Goal: Information Seeking & Learning: Learn about a topic

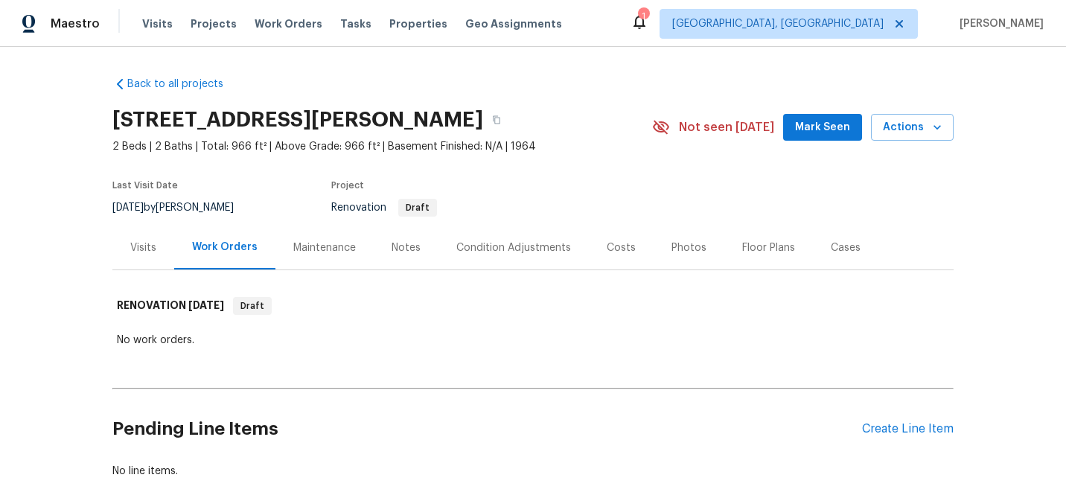
scroll to position [92, 0]
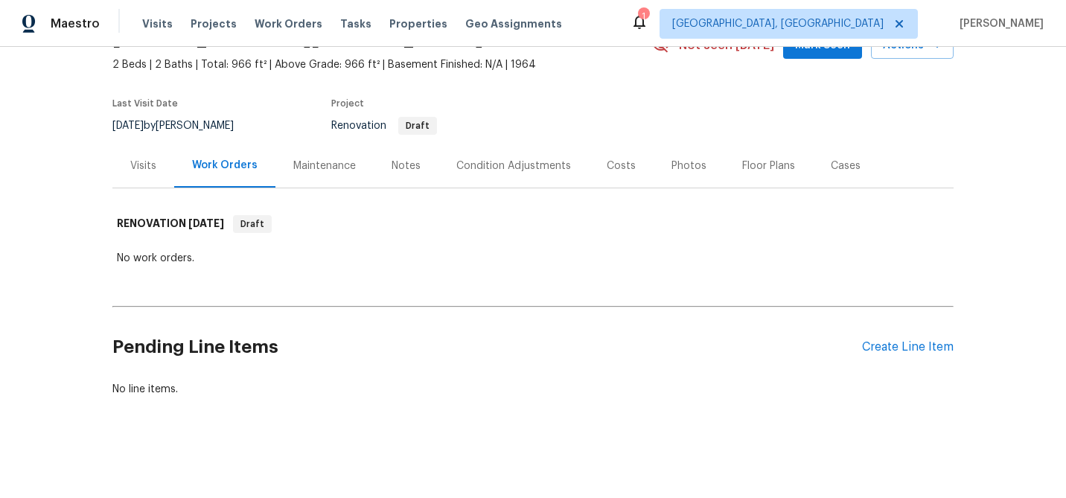
click at [150, 169] on div "Visits" at bounding box center [143, 166] width 26 height 15
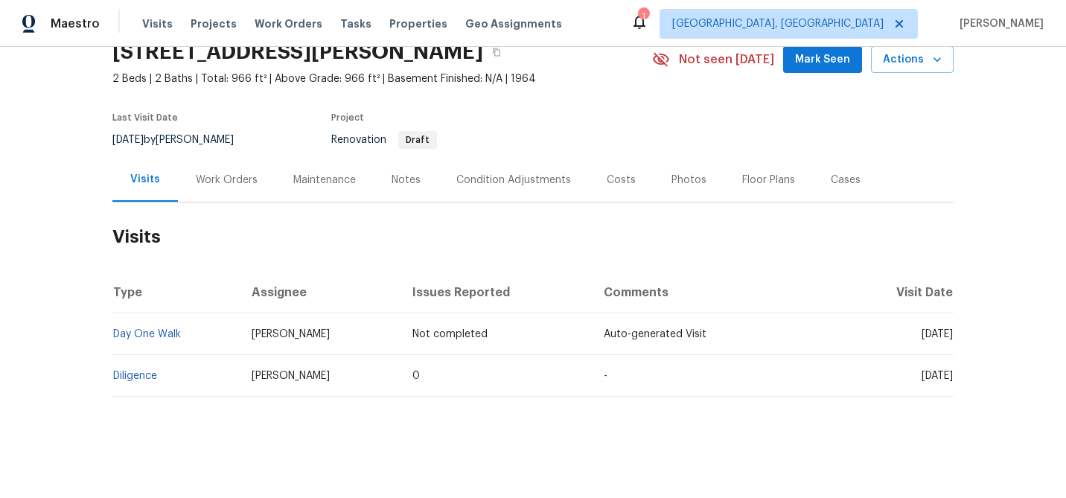
scroll to position [78, 0]
click at [149, 366] on td "Diligence" at bounding box center [175, 376] width 127 height 42
click at [147, 371] on link "Diligence" at bounding box center [135, 376] width 44 height 10
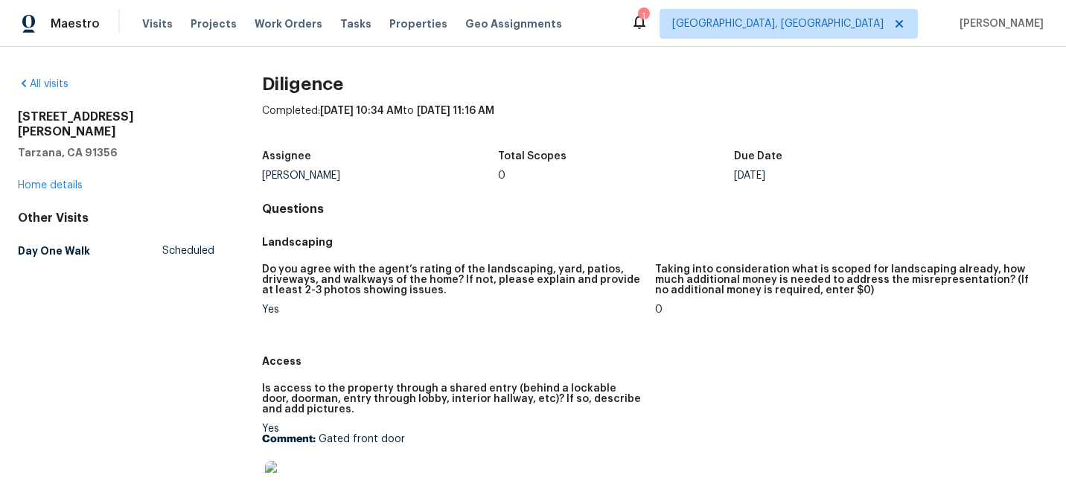
scroll to position [28, 0]
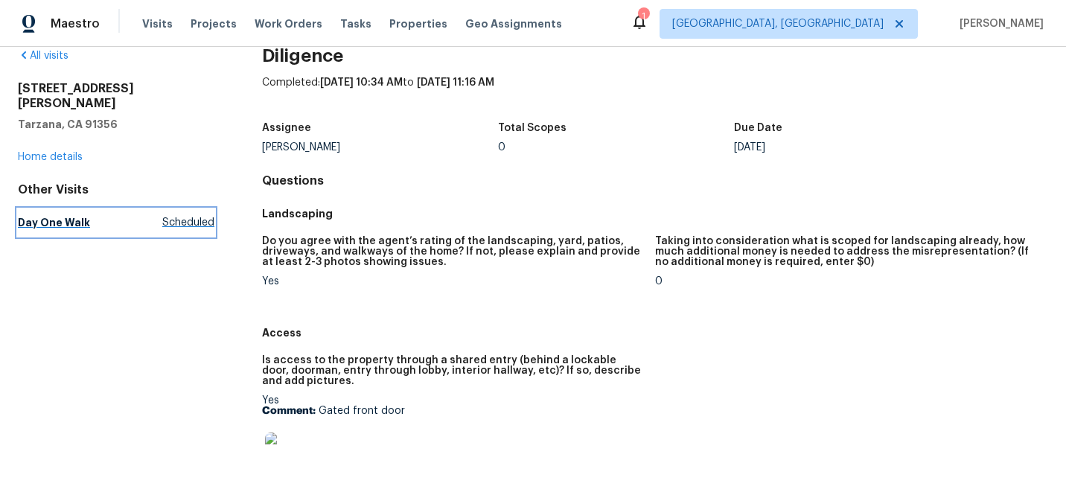
click at [51, 215] on h5 "Day One Walk" at bounding box center [54, 222] width 72 height 15
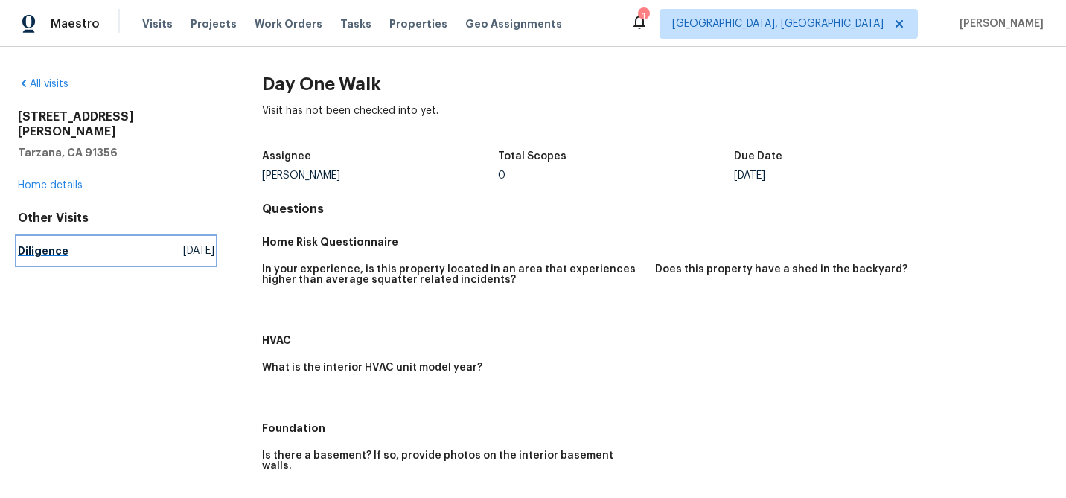
click at [76, 238] on link "Diligence [DATE]" at bounding box center [116, 251] width 197 height 27
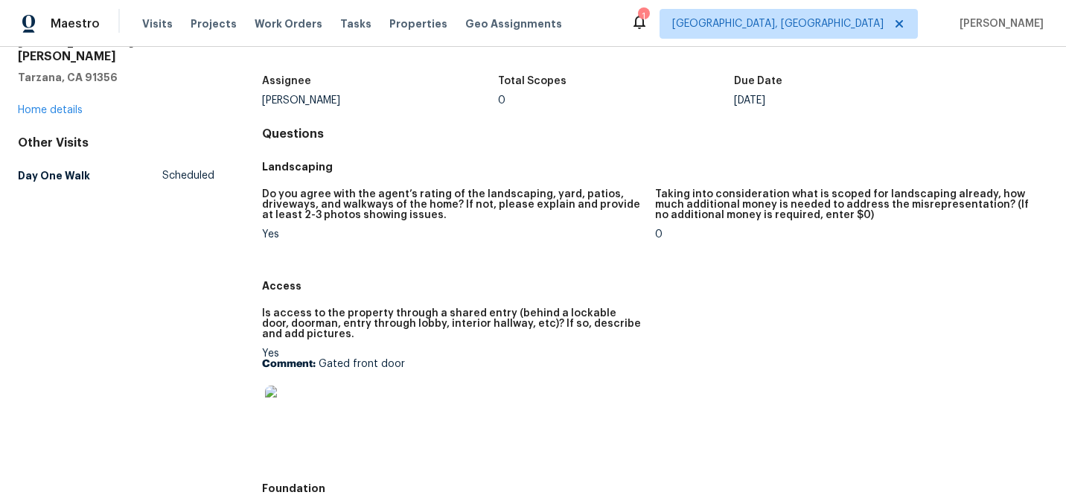
scroll to position [92, 0]
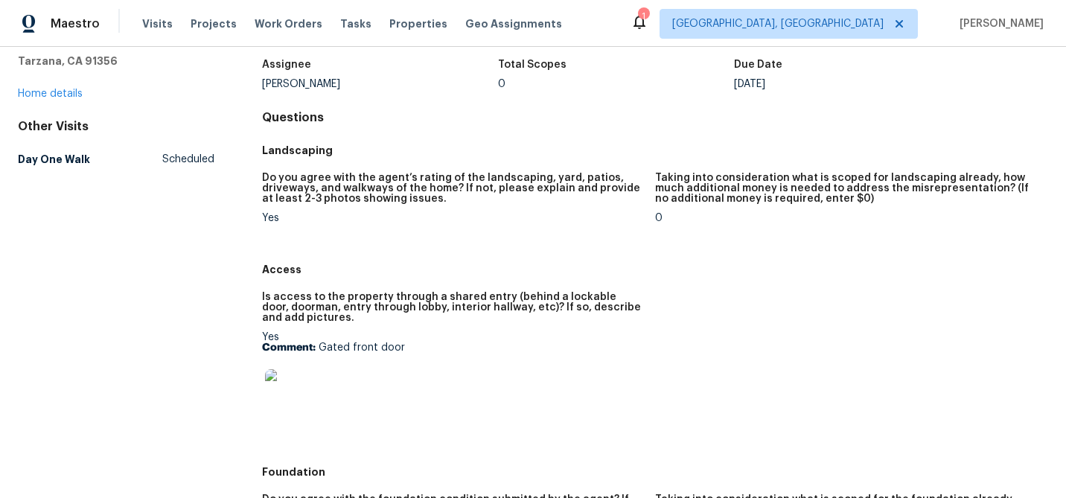
click at [298, 404] on img at bounding box center [289, 393] width 48 height 48
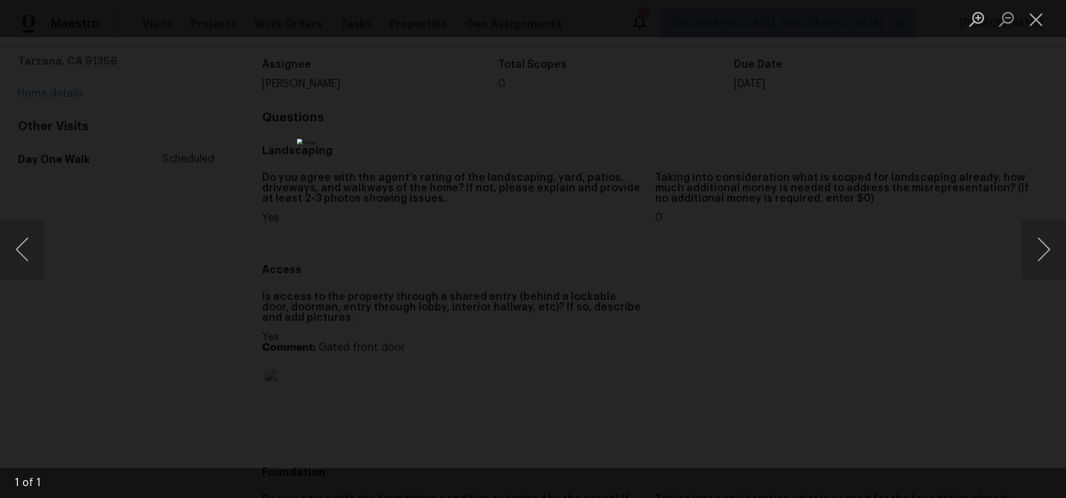
click at [784, 278] on div "Lightbox" at bounding box center [533, 249] width 1066 height 498
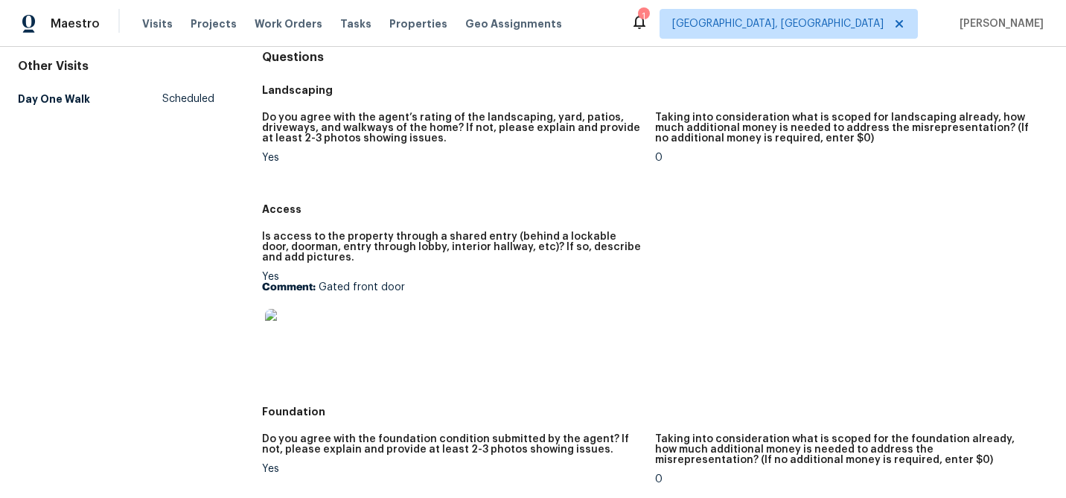
scroll to position [159, 0]
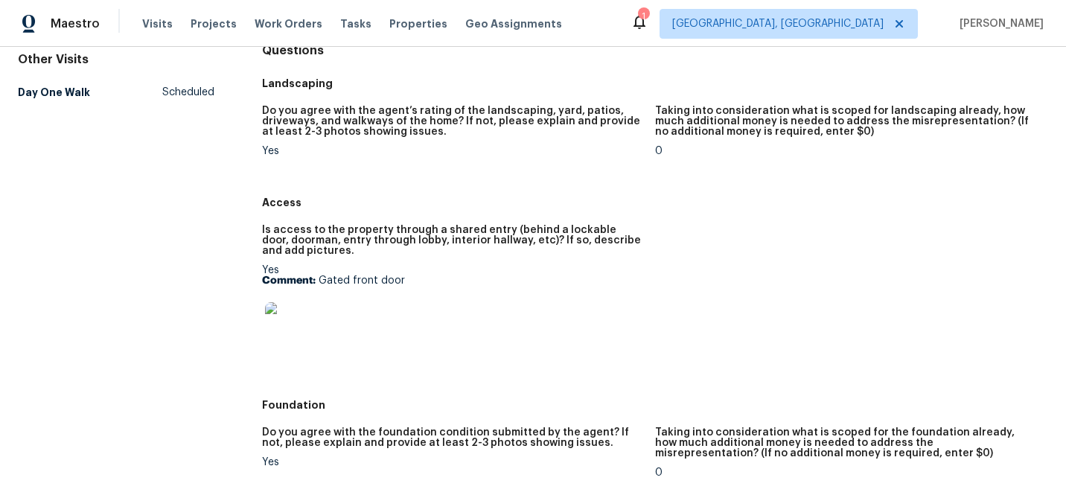
click at [307, 323] on img at bounding box center [289, 326] width 48 height 48
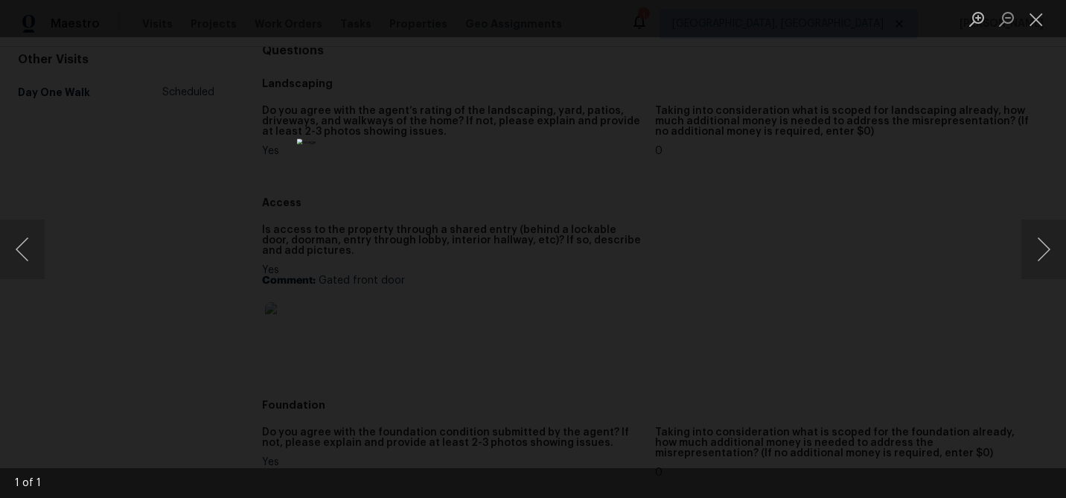
click at [784, 251] on div "Lightbox" at bounding box center [533, 249] width 1066 height 498
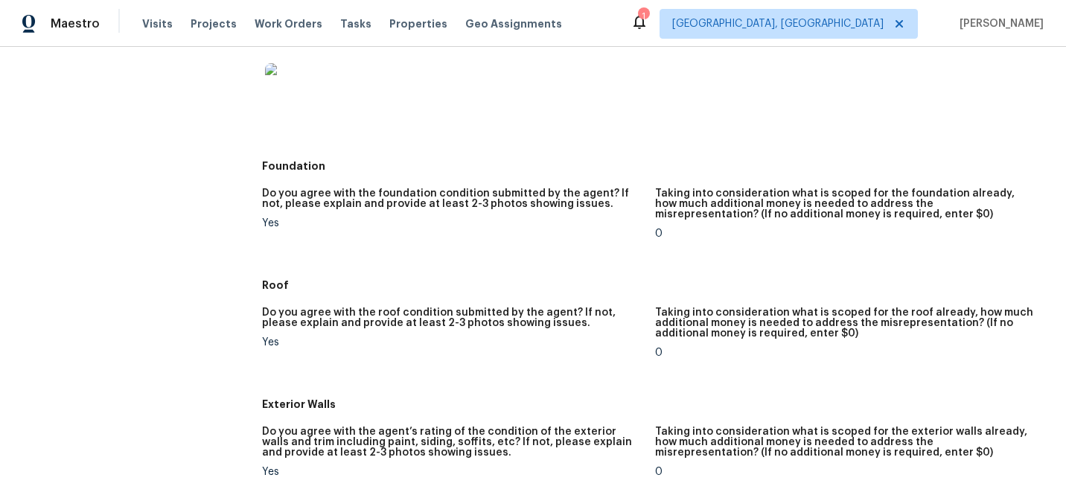
scroll to position [40, 0]
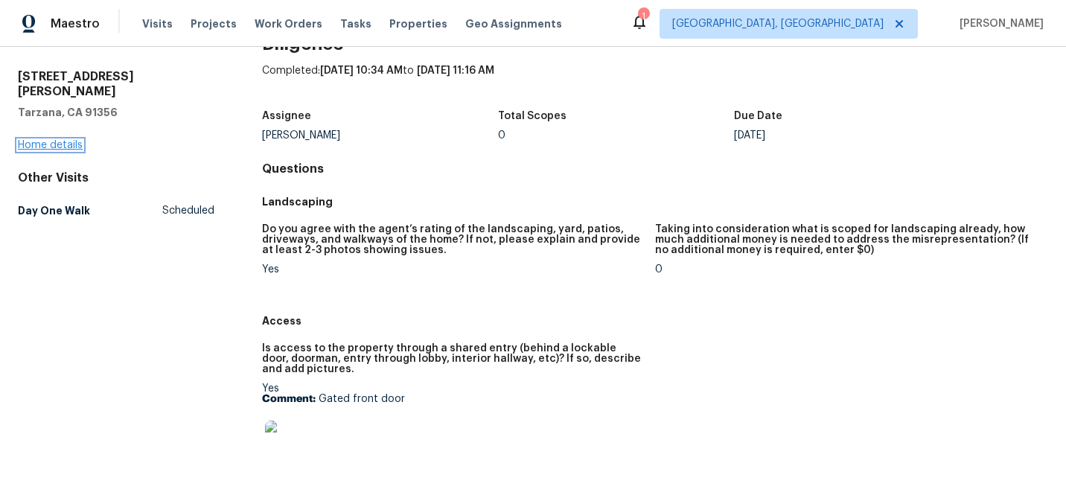
click at [54, 140] on link "Home details" at bounding box center [50, 145] width 65 height 10
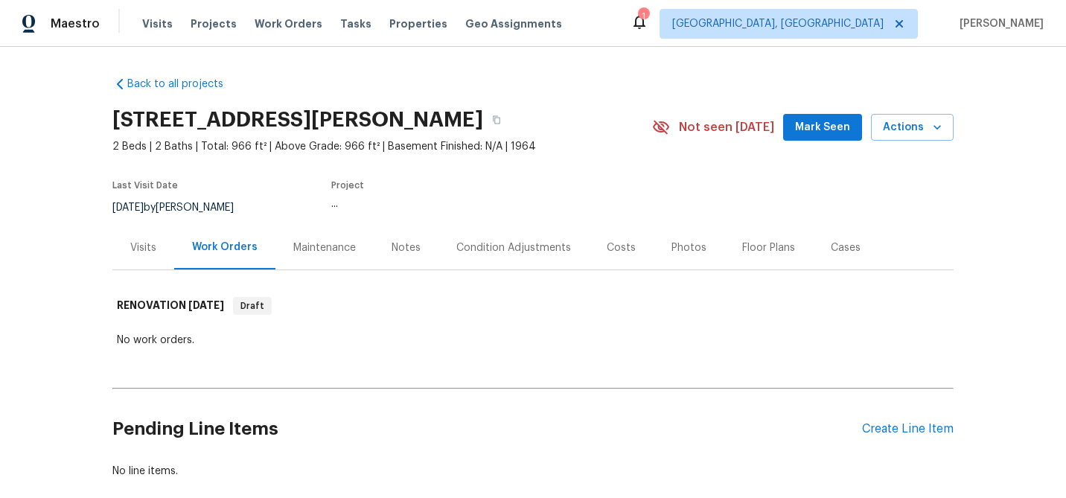
scroll to position [92, 0]
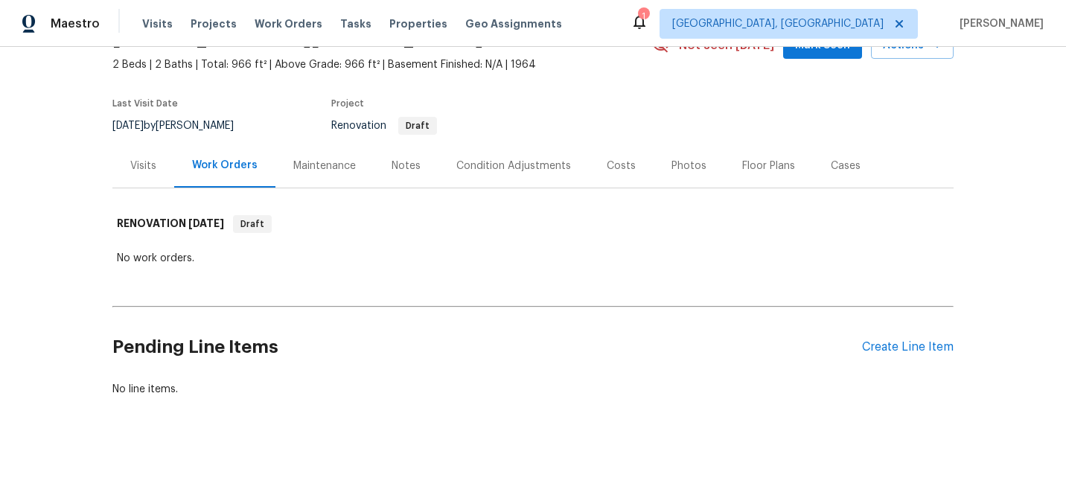
click at [147, 182] on div "Visits" at bounding box center [143, 166] width 62 height 44
